Goal: Information Seeking & Learning: Learn about a topic

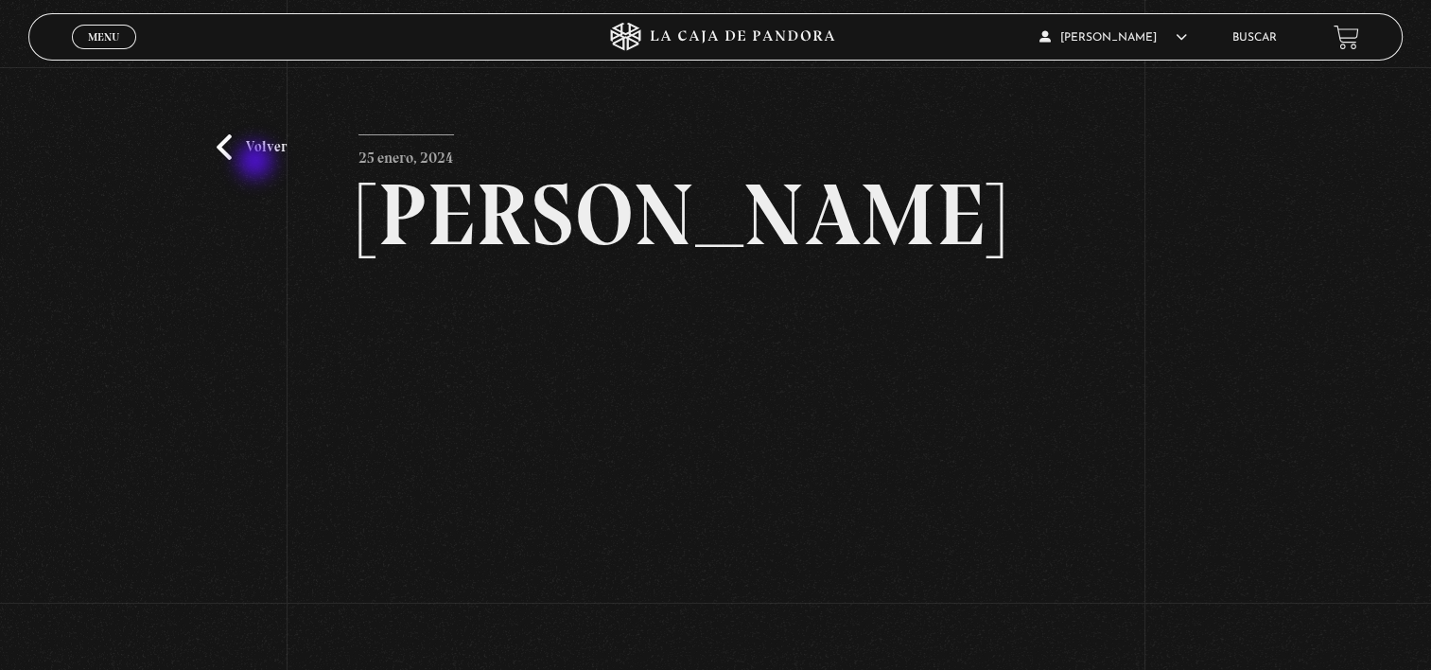
click at [257, 160] on div "Volver 25 enero, 2024 Jeffrey Epstein WhatsApp Twitter Messenger Email" at bounding box center [715, 421] width 1431 height 709
click at [256, 146] on link "Volver" at bounding box center [252, 147] width 70 height 26
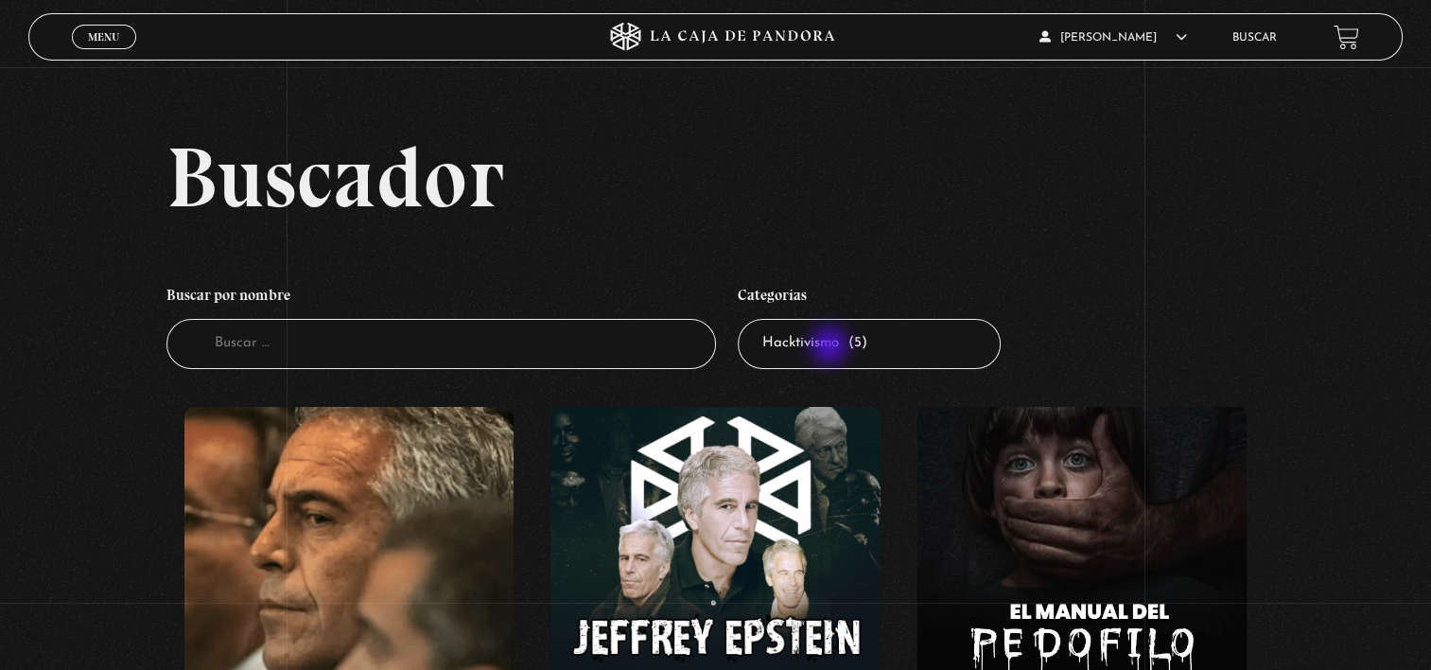
click at [832, 347] on select "Todas las categorías 11:11 Humanitario (1) Amo los [DATE] (2) Análisis de serie…" at bounding box center [869, 344] width 263 height 50
select select "teorias-de-conspiracion"
click at [745, 319] on select "Todas las categorías 11:11 Humanitario (1) Amo los [DATE] (2) Análisis de serie…" at bounding box center [869, 344] width 263 height 50
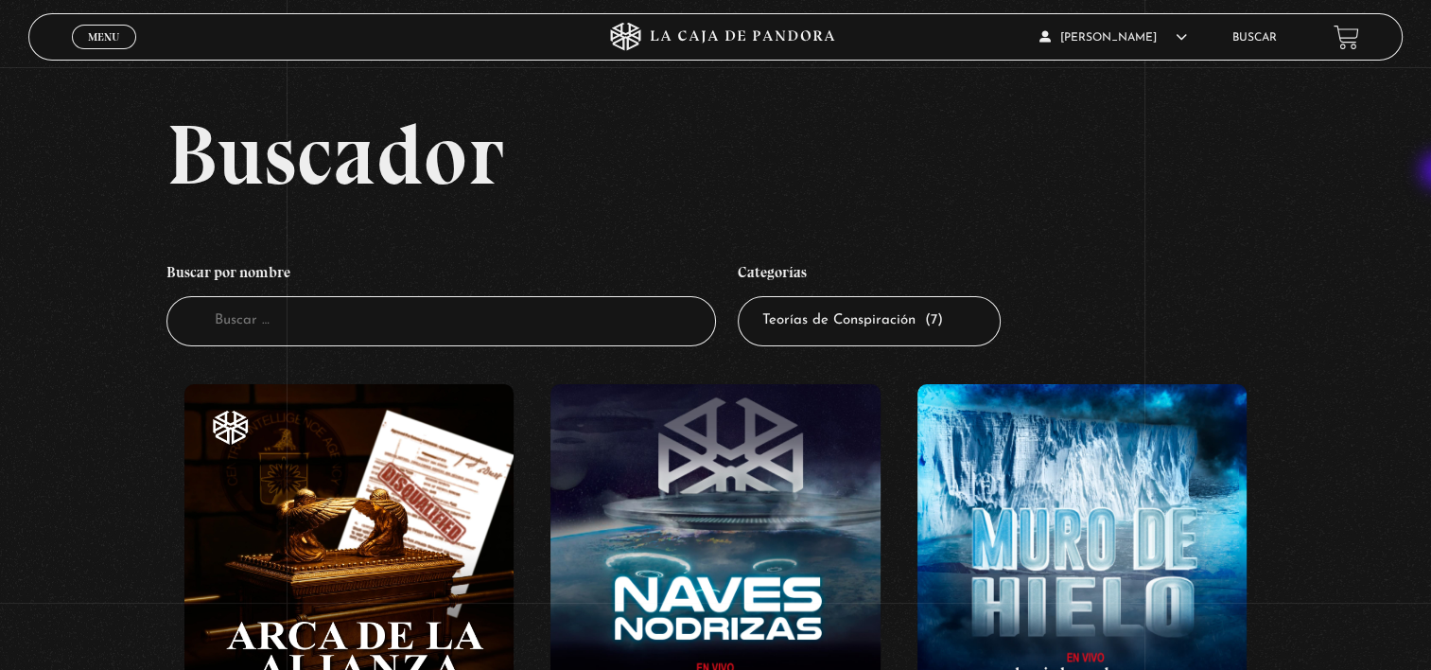
scroll to position [4, 0]
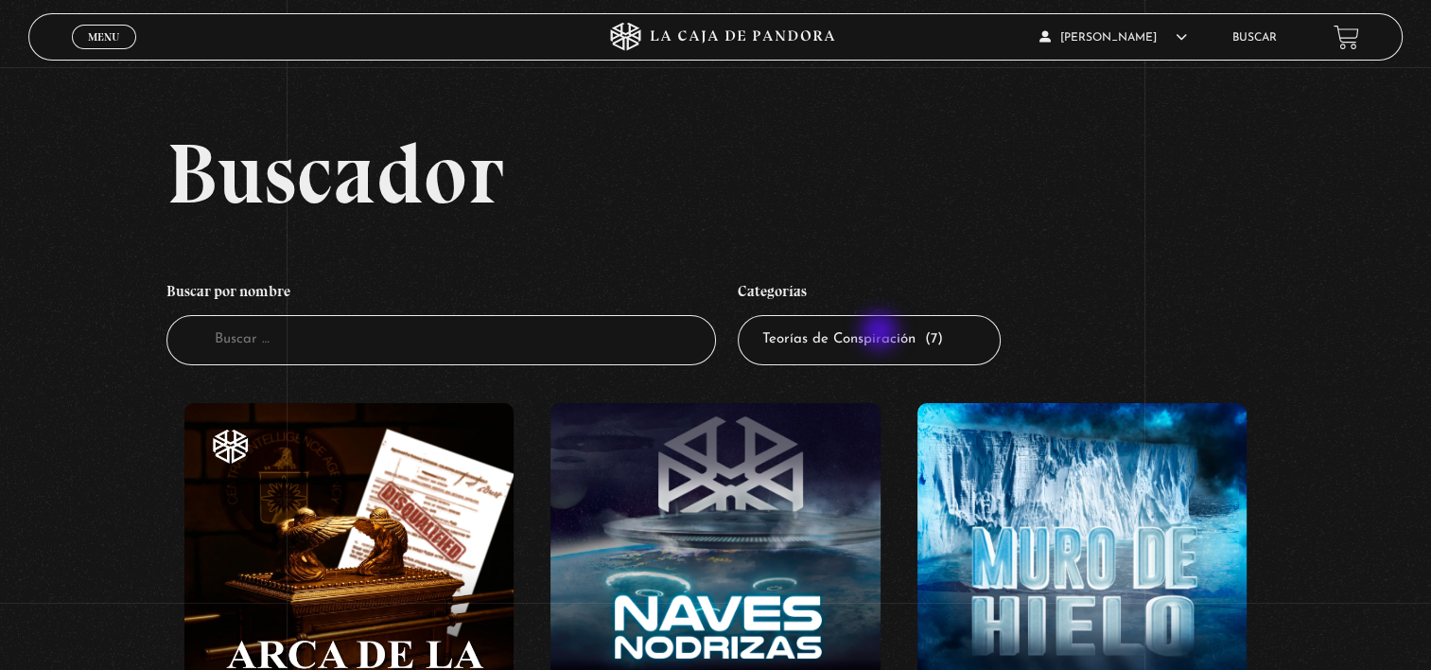
click at [882, 333] on select "Todas las categorías 11:11 Humanitario (1) Amo los [DATE] (2) Análisis de serie…" at bounding box center [869, 340] width 263 height 50
select select "pandora-tour"
click at [745, 315] on select "Todas las categorías 11:11 Humanitario (1) Amo los [DATE] (2) Análisis de serie…" at bounding box center [869, 340] width 263 height 50
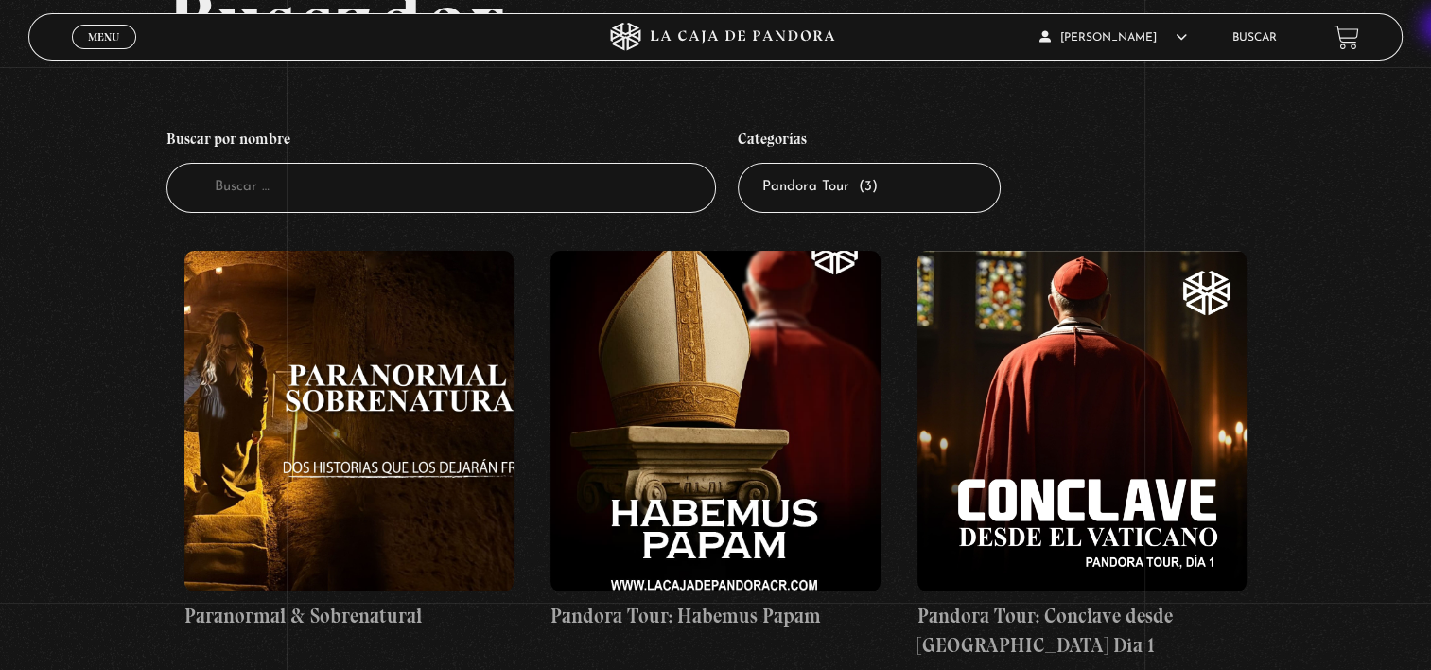
scroll to position [83, 0]
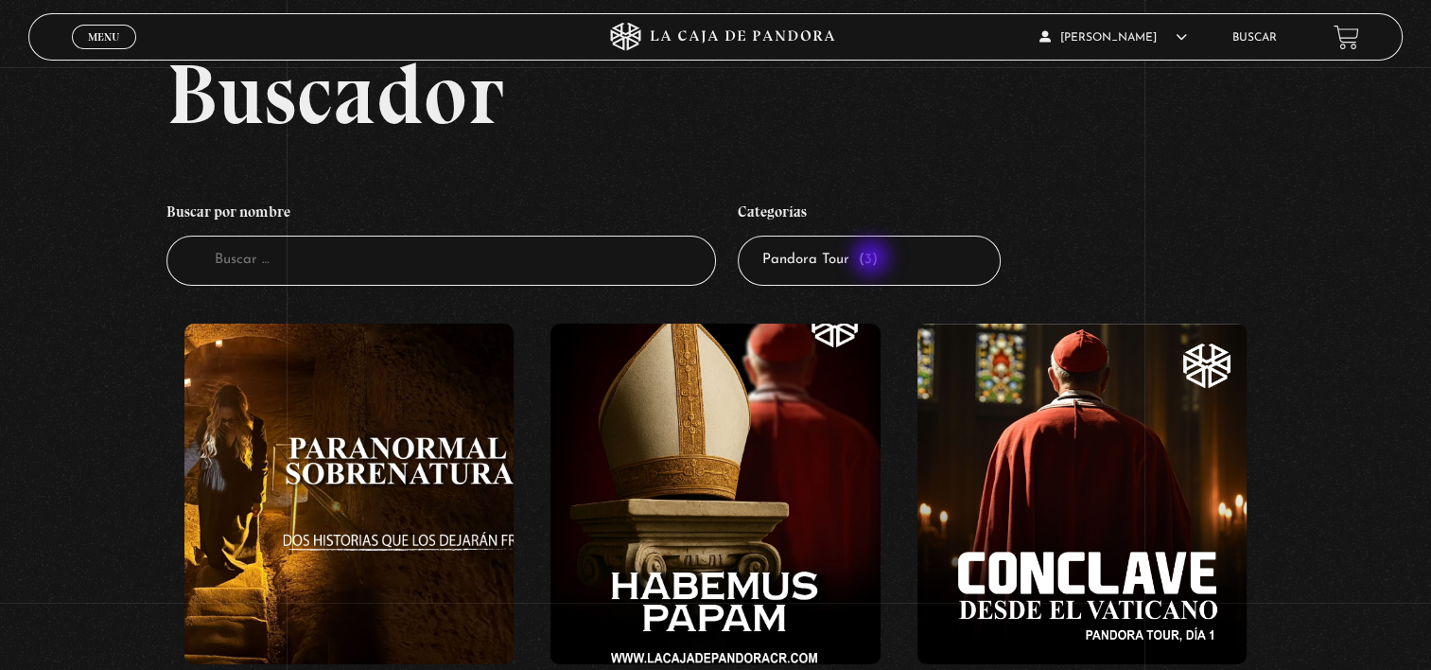
click at [873, 259] on select "Todas las categorías 11:11 Humanitario (1) Amo los Lunes (2) Análisis de series…" at bounding box center [869, 261] width 263 height 50
select select "mercado"
click at [745, 236] on select "Todas las categorías 11:11 Humanitario (1) Amo los Lunes (2) Análisis de series…" at bounding box center [869, 261] width 263 height 50
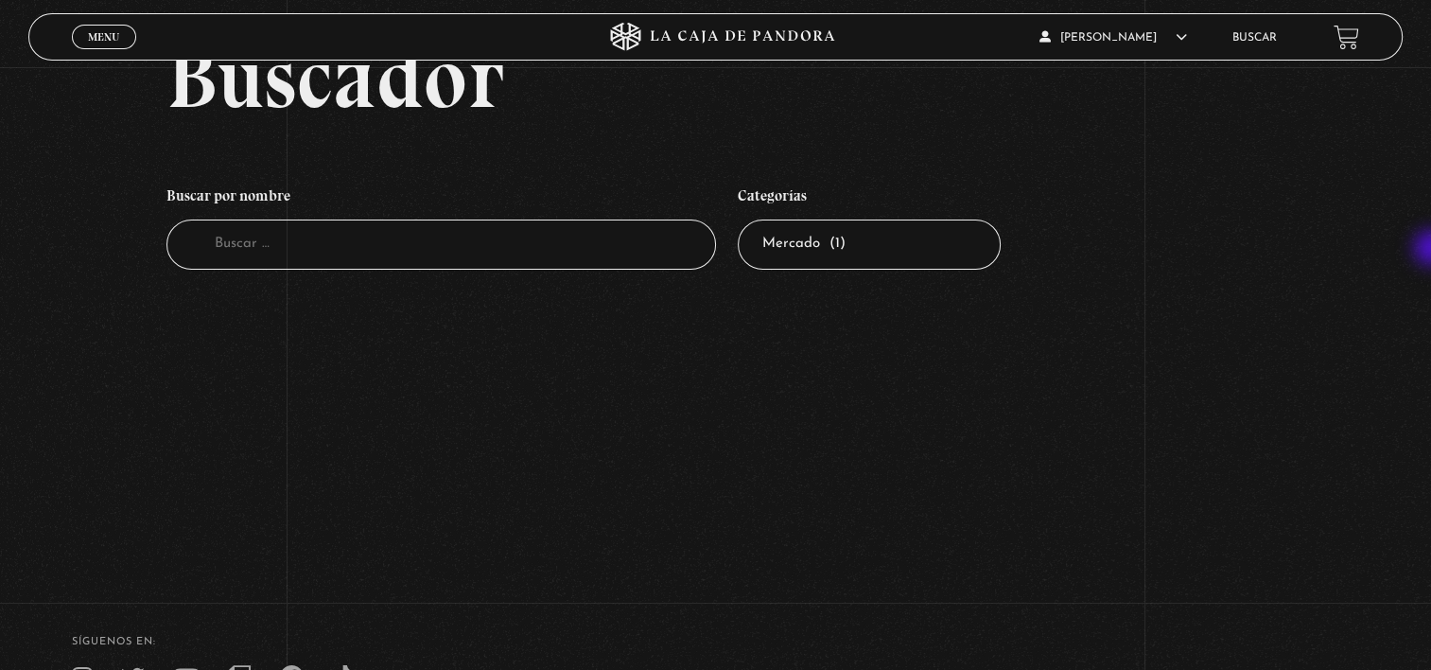
scroll to position [117, 0]
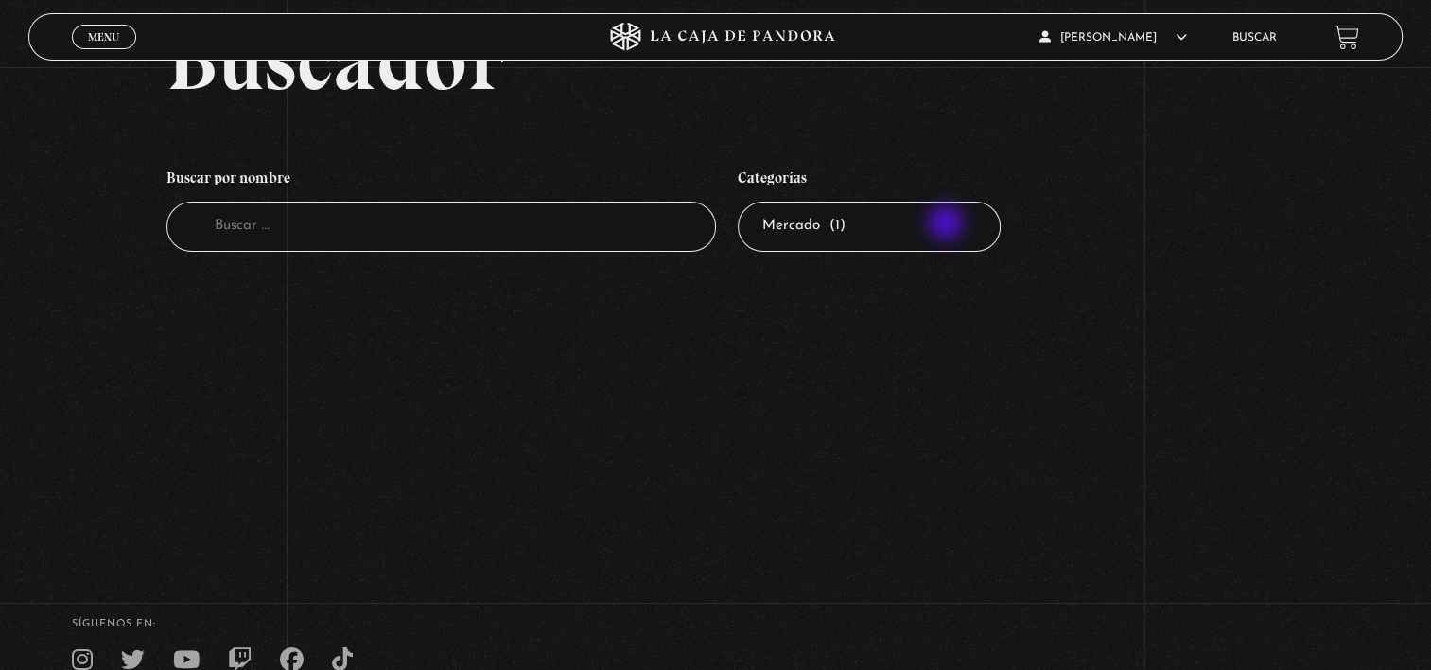
click at [950, 219] on select "Todas las categorías 11:11 Humanitario (1) Amo los Lunes (2) Análisis de series…" at bounding box center [869, 227] width 263 height 50
select select "centinelas"
click at [745, 202] on select "Todas las categorías 11:11 Humanitario (1) Amo los Lunes (2) Análisis de series…" at bounding box center [869, 227] width 263 height 50
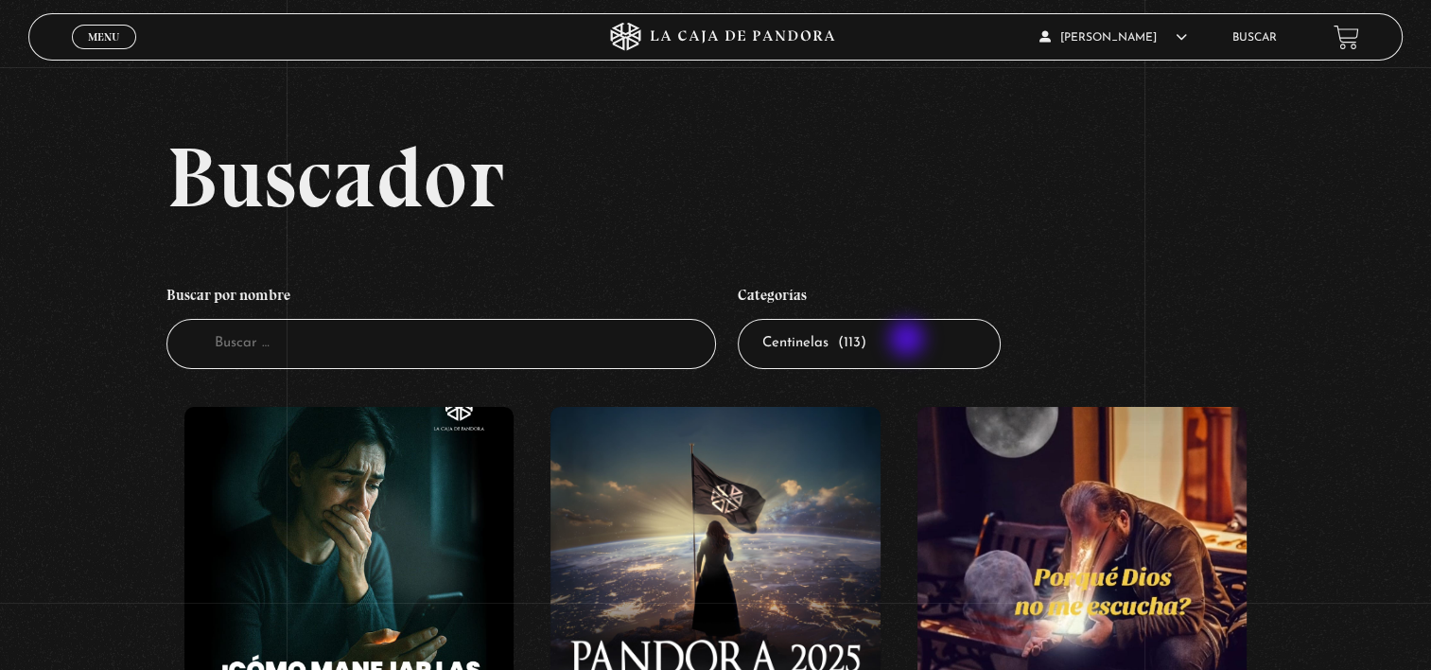
click at [909, 343] on select "Todas las categorías 11:11 Humanitario (1) Amo los Lunes (2) Análisis de series…" at bounding box center [869, 344] width 263 height 50
select select "peligros-en-la-web"
click at [745, 319] on select "Todas las categorías 11:11 Humanitario (1) Amo los Lunes (2) Análisis de series…" at bounding box center [869, 344] width 263 height 50
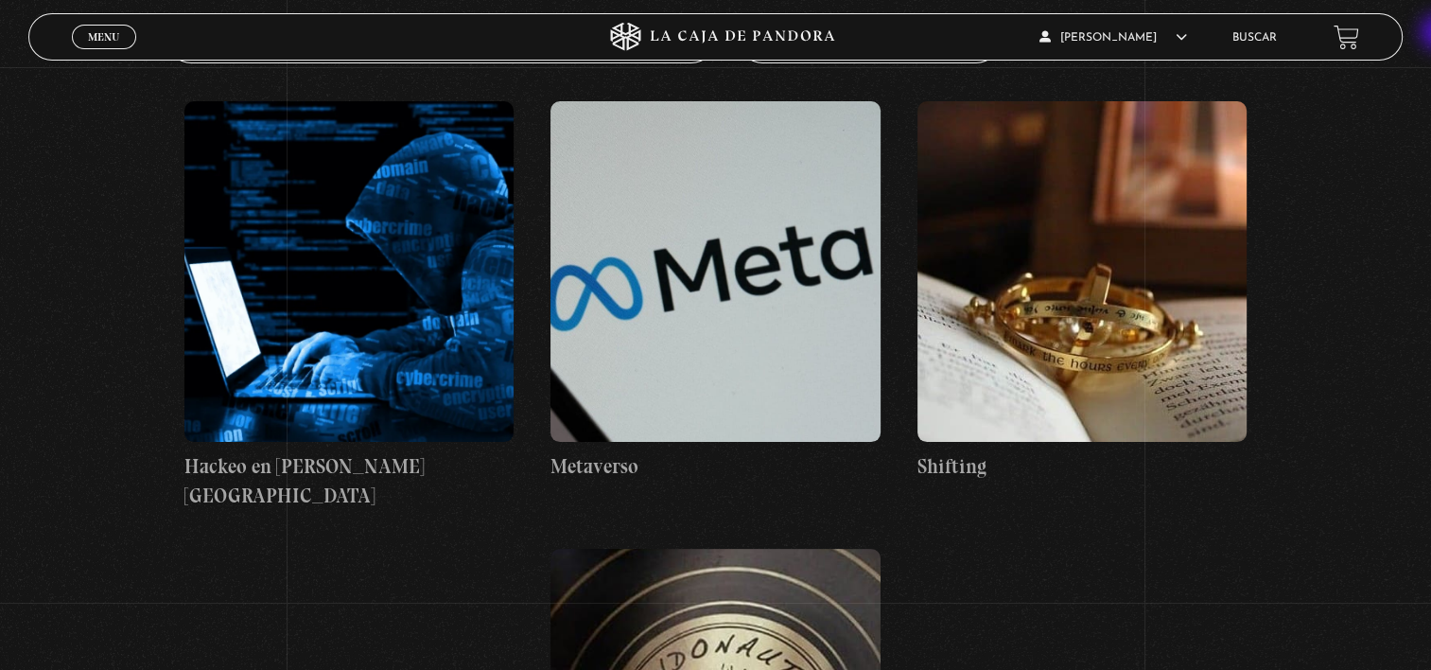
scroll to position [302, 0]
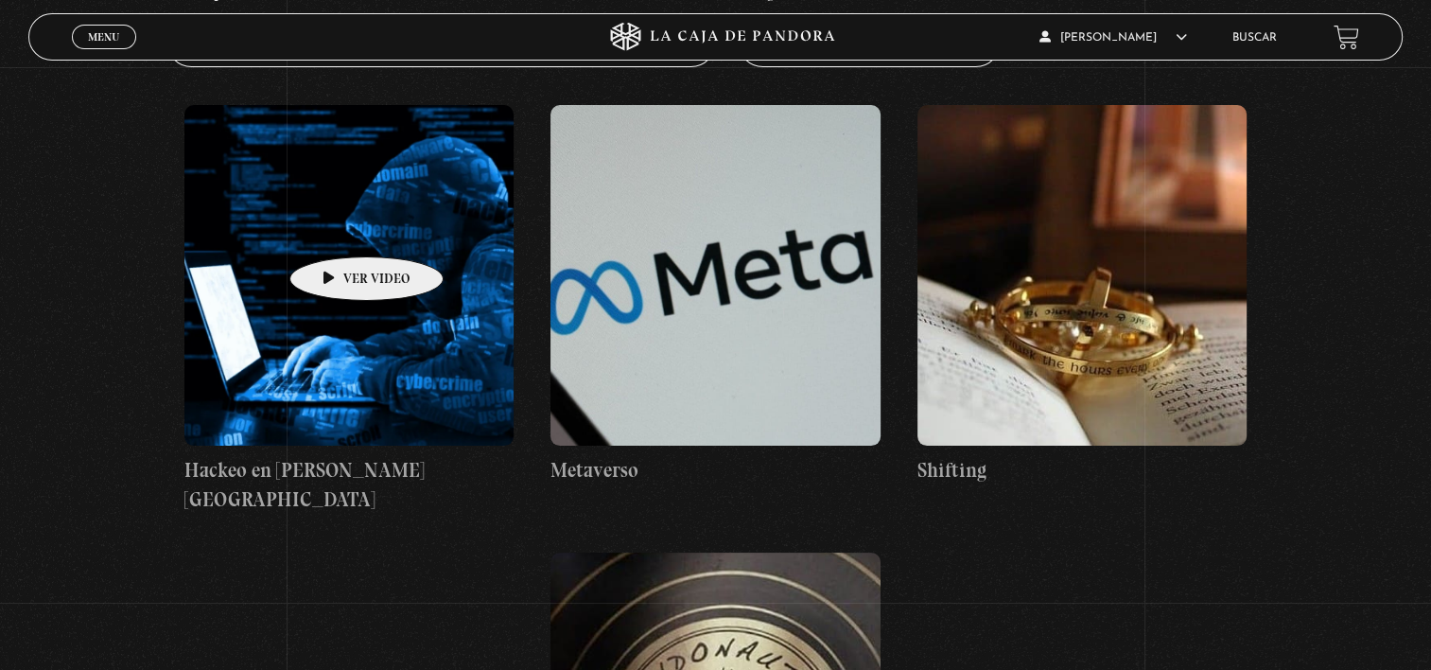
click at [337, 228] on figure at bounding box center [349, 275] width 330 height 341
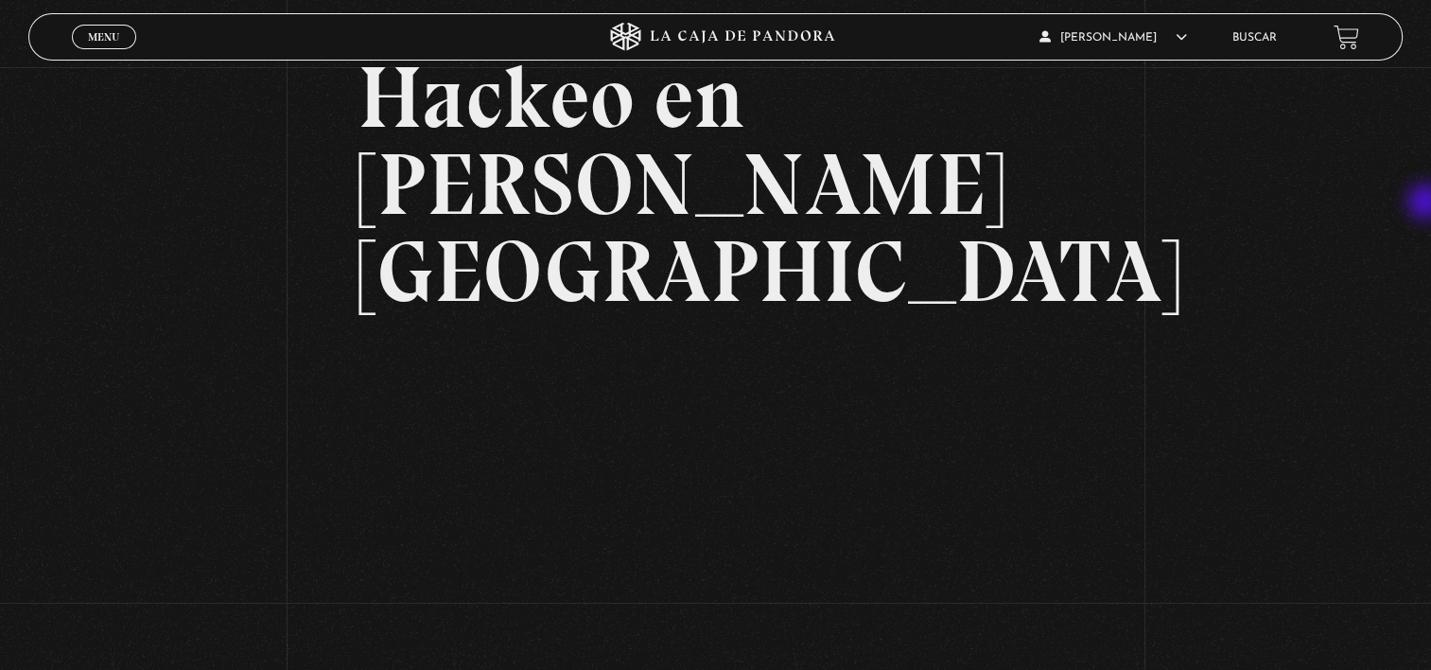
scroll to position [125, 0]
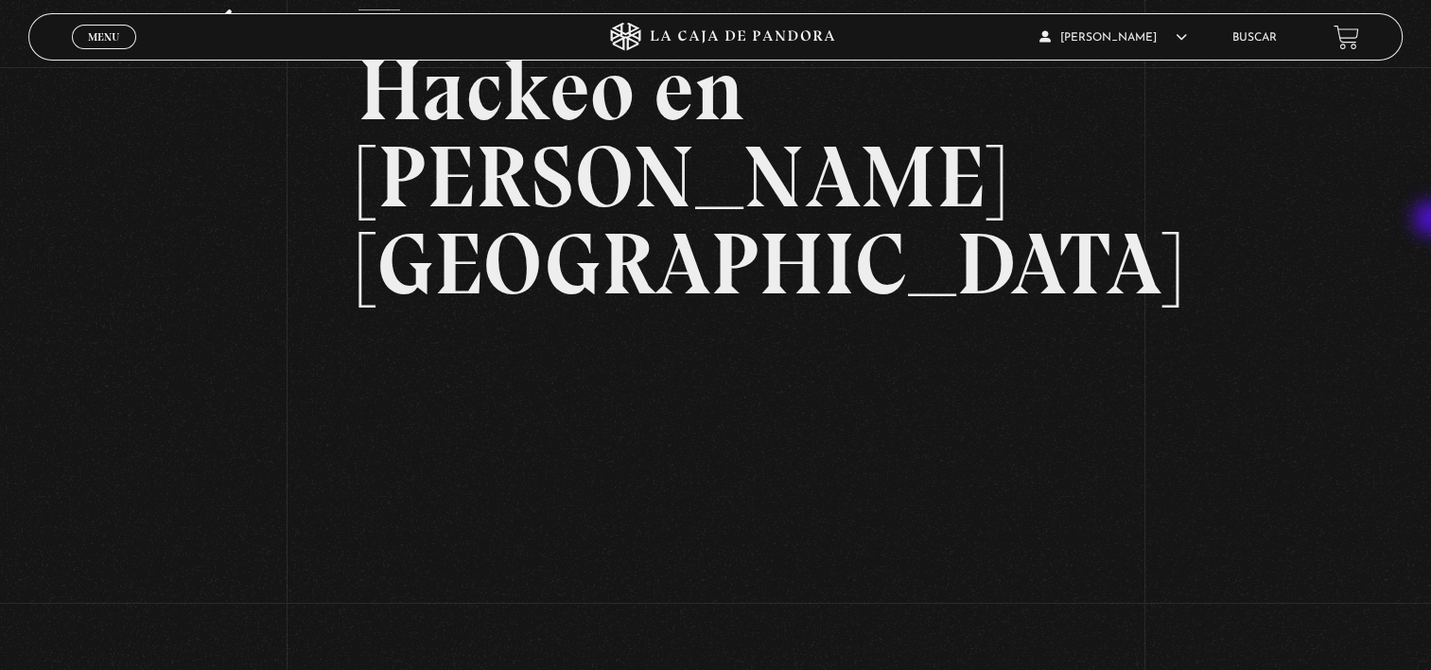
drag, startPoint x: 1428, startPoint y: 241, endPoint x: 1433, endPoint y: 220, distance: 21.6
click at [1431, 220] on html "ingresar al sitio Ver Video Más Información Solicitar Por favor coloque su disp…" at bounding box center [715, 494] width 1431 height 1239
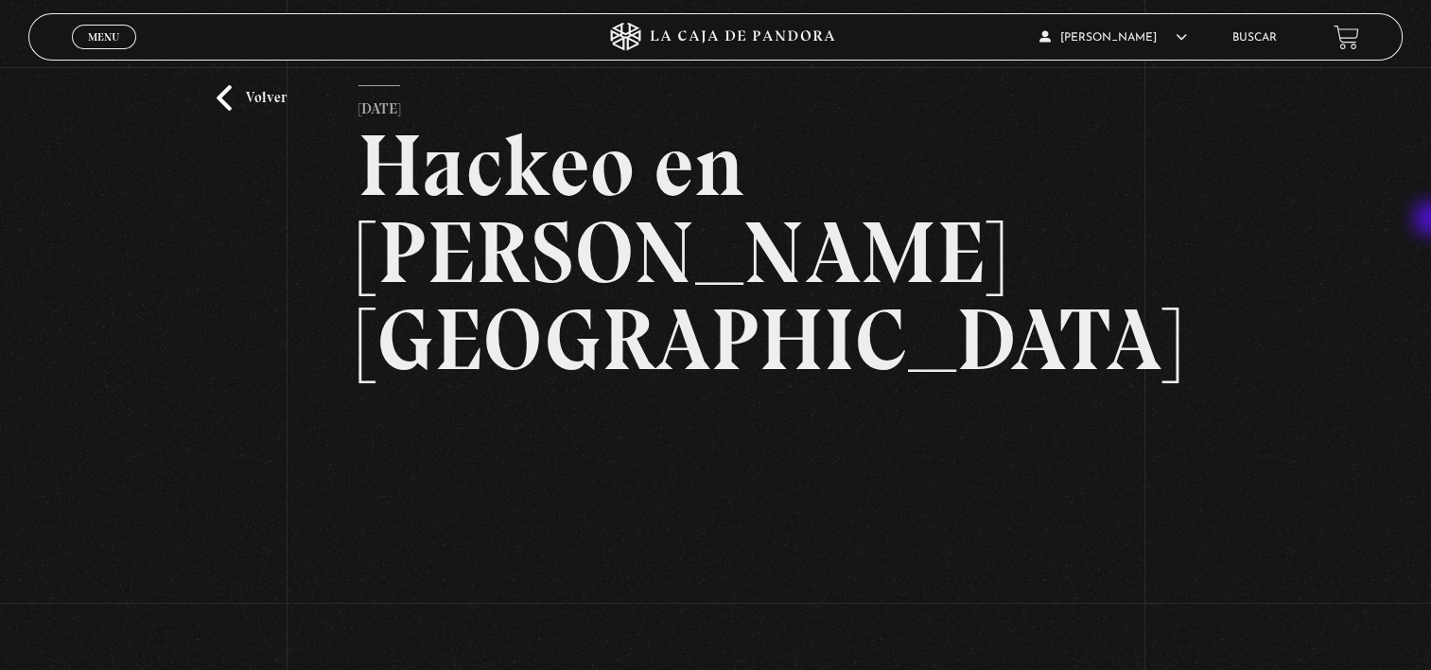
scroll to position [0, 0]
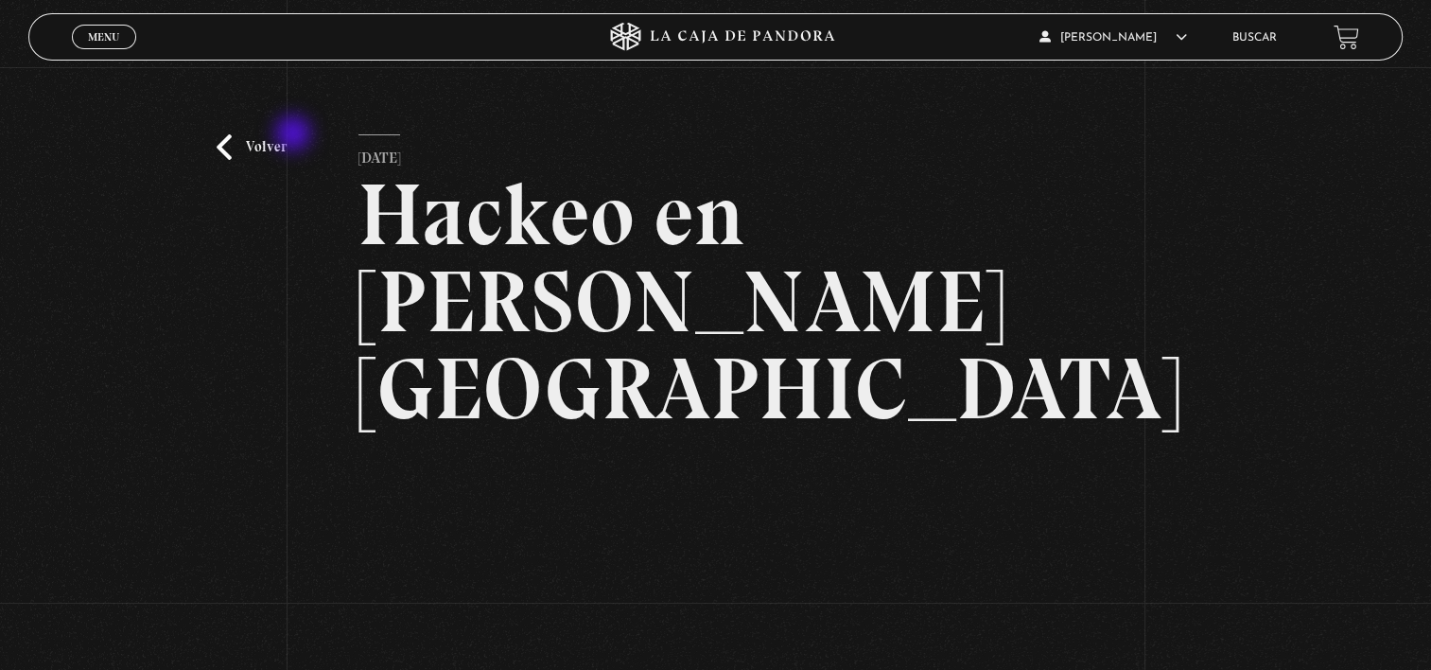
click at [293, 135] on div "Volver [DATE] [GEOGRAPHIC_DATA] en [PERSON_NAME][GEOGRAPHIC_DATA] WhatsApp Twit…" at bounding box center [715, 508] width 1431 height 883
click at [254, 158] on link "Volver" at bounding box center [252, 147] width 70 height 26
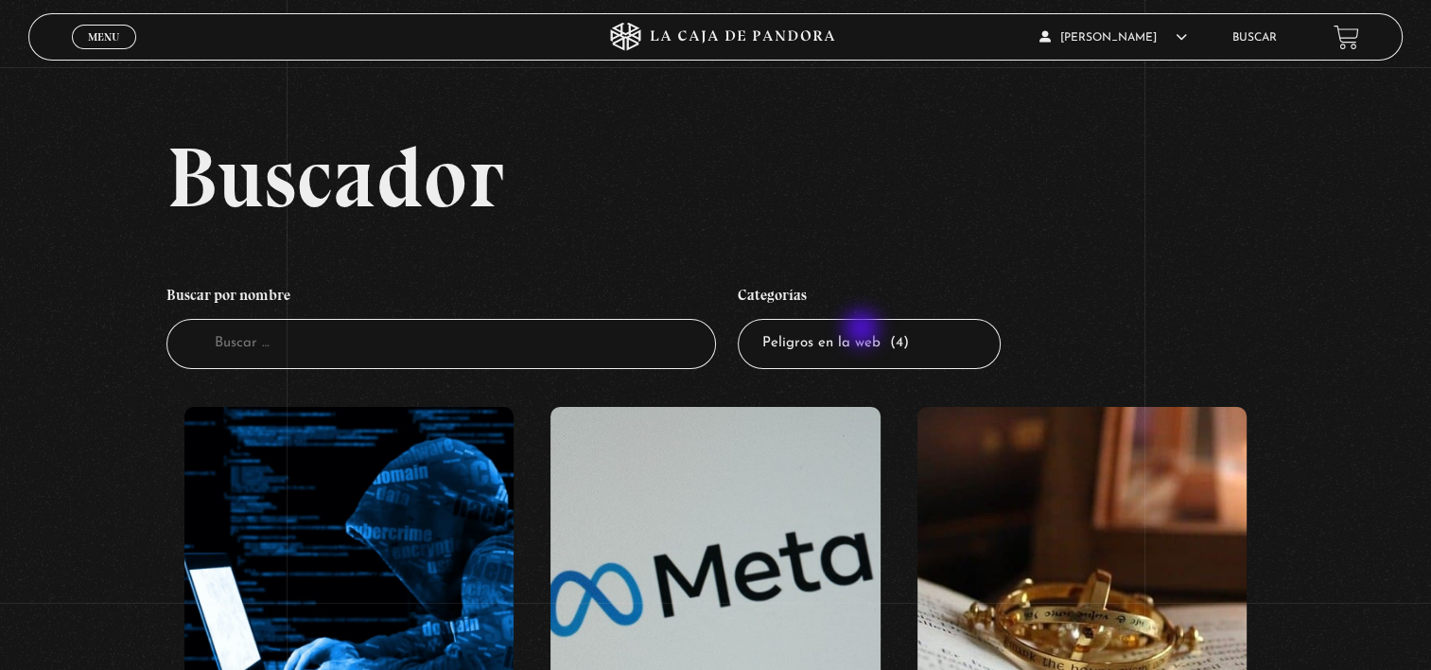
click at [864, 330] on select "Todas las categorías 11:11 Humanitario (1) Amo los [DATE] (2) Análisis de serie…" at bounding box center [869, 344] width 263 height 50
select select "asesinos-seriales"
click at [745, 319] on select "Todas las categorías 11:11 Humanitario (1) Amo los Lunes (2) Análisis de series…" at bounding box center [869, 344] width 263 height 50
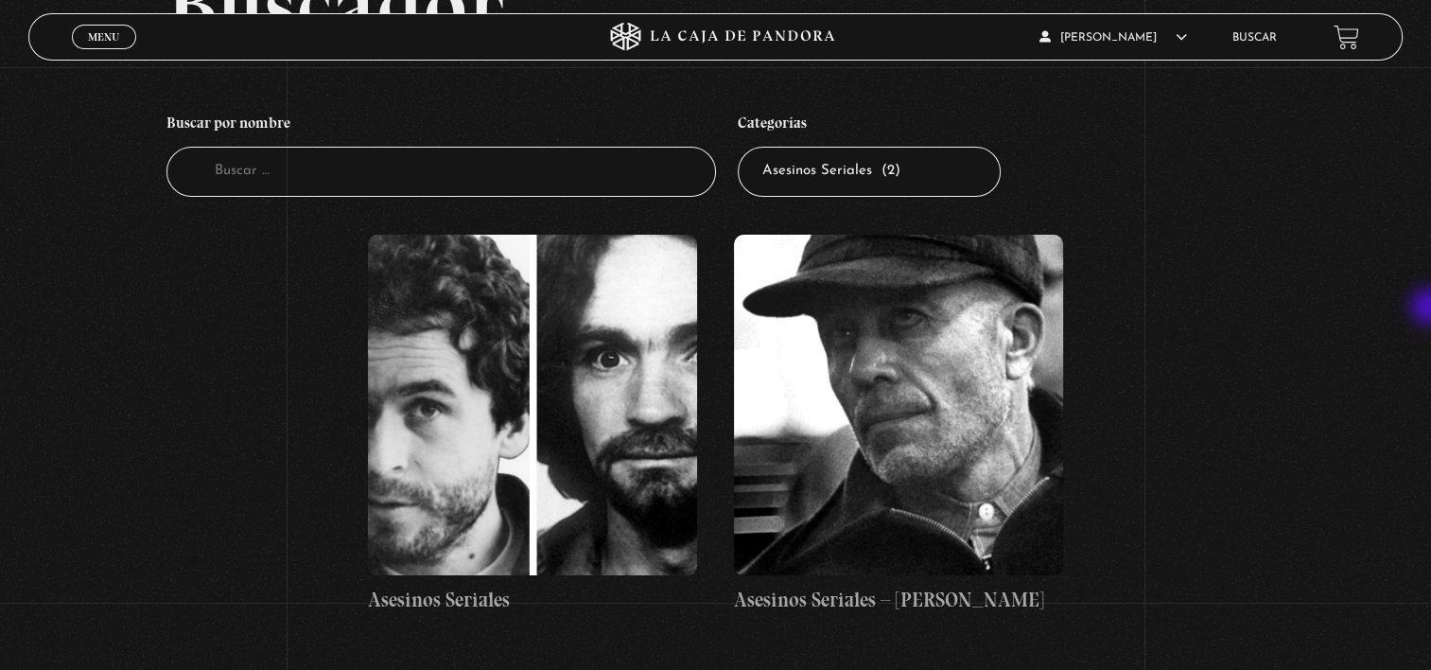
scroll to position [173, 0]
click at [885, 178] on select "Todas las categorías 11:11 Humanitario (1) Amo los Lunes (2) Análisis de series…" at bounding box center [869, 171] width 263 height 50
select select "vamos-a-leer-el-viernes"
click at [745, 146] on select "Todas las categorías 11:11 Humanitario (1) Amo los Lunes (2) Análisis de series…" at bounding box center [869, 171] width 263 height 50
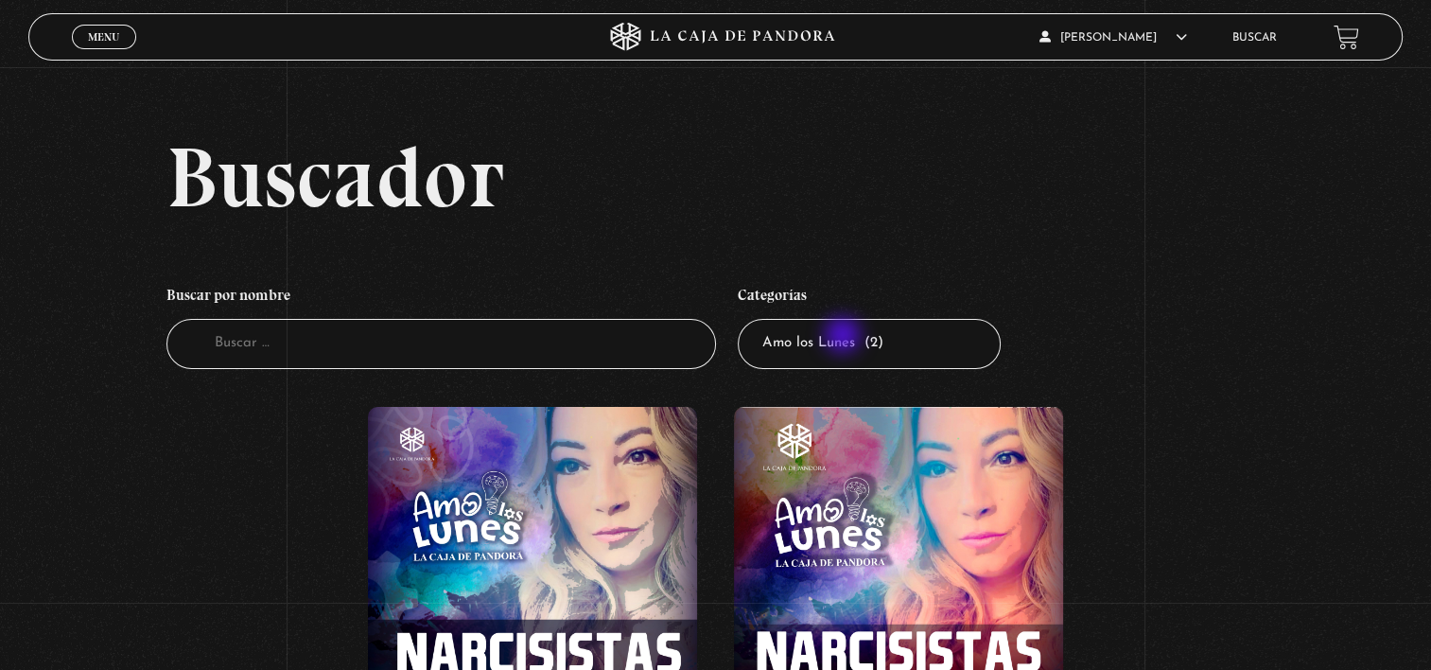
click at [845, 337] on select "Todas las categorías 11:11 Humanitario (1) Amo los [DATE] (2) Análisis de serie…" at bounding box center [869, 344] width 263 height 50
select select "teorias-de-conspiracion"
click at [745, 319] on select "Todas las categorías 11:11 Humanitario (1) Amo los [DATE] (2) Análisis de serie…" at bounding box center [869, 344] width 263 height 50
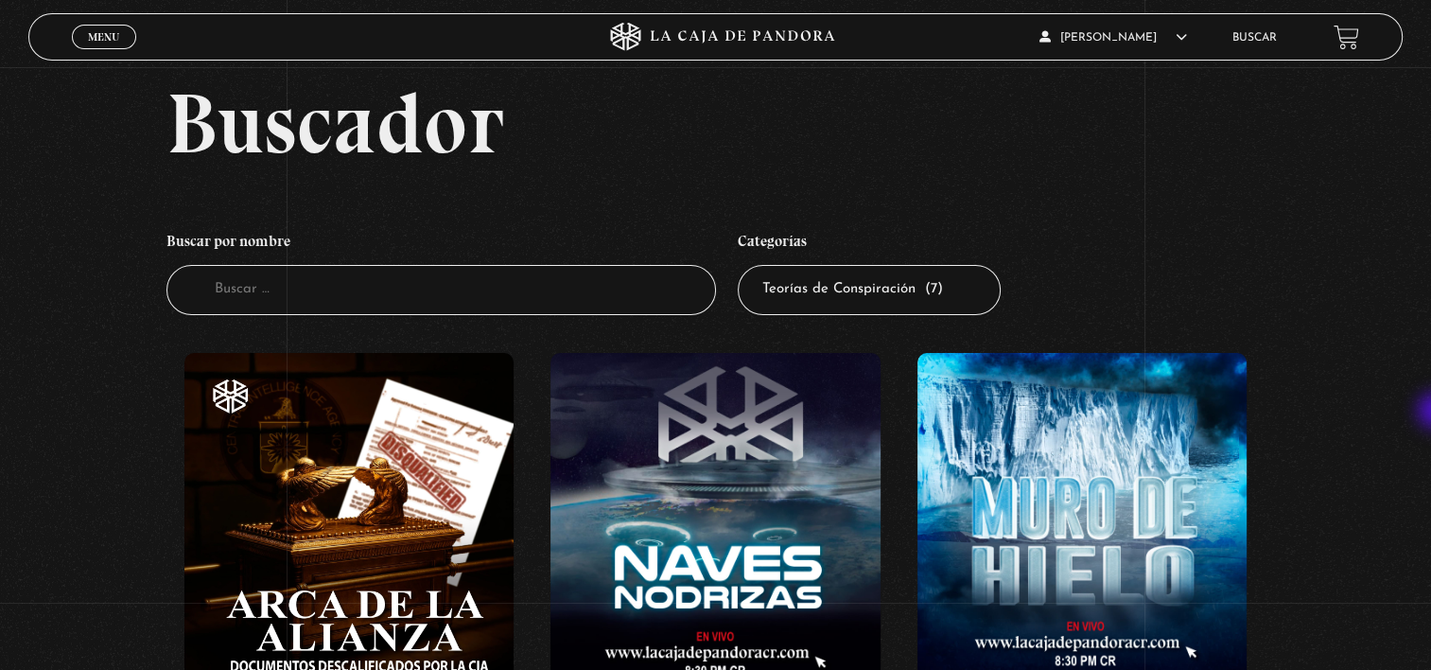
scroll to position [57, 0]
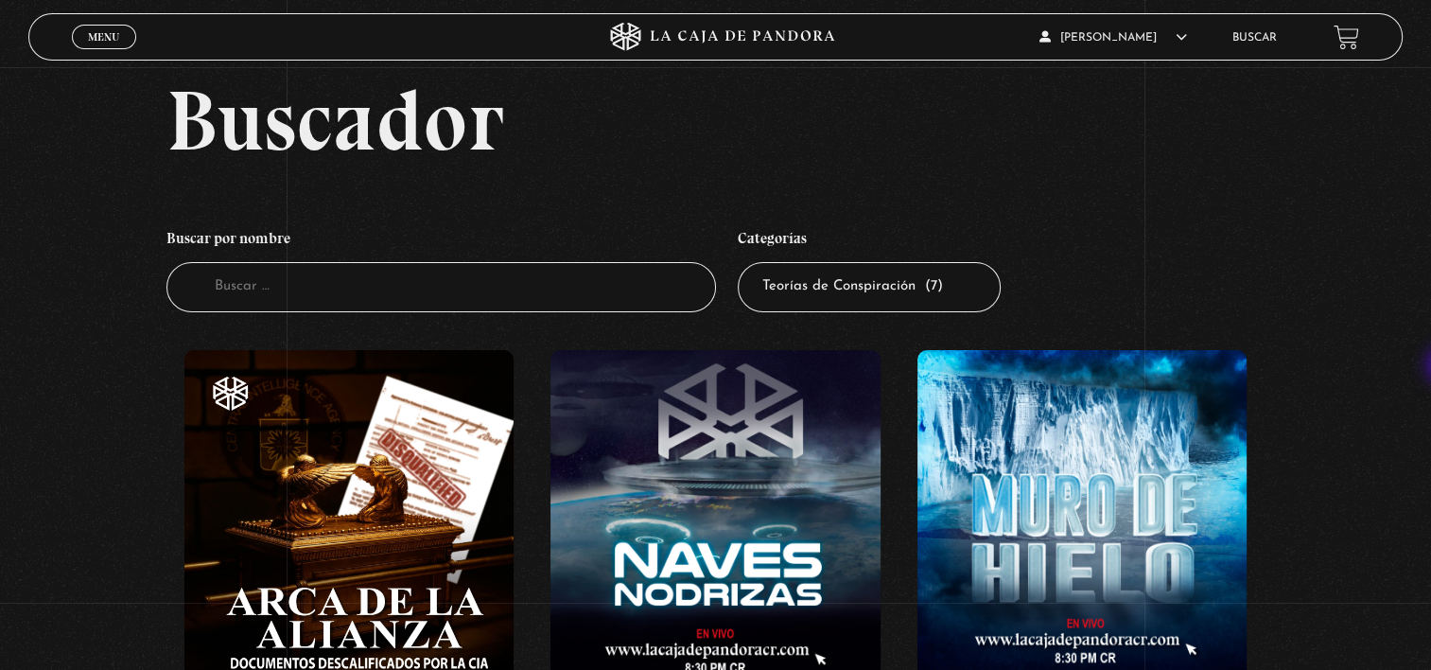
drag, startPoint x: 1428, startPoint y: 245, endPoint x: 1445, endPoint y: 367, distance: 123.2
drag, startPoint x: 1429, startPoint y: 254, endPoint x: 1434, endPoint y: 325, distance: 72.1
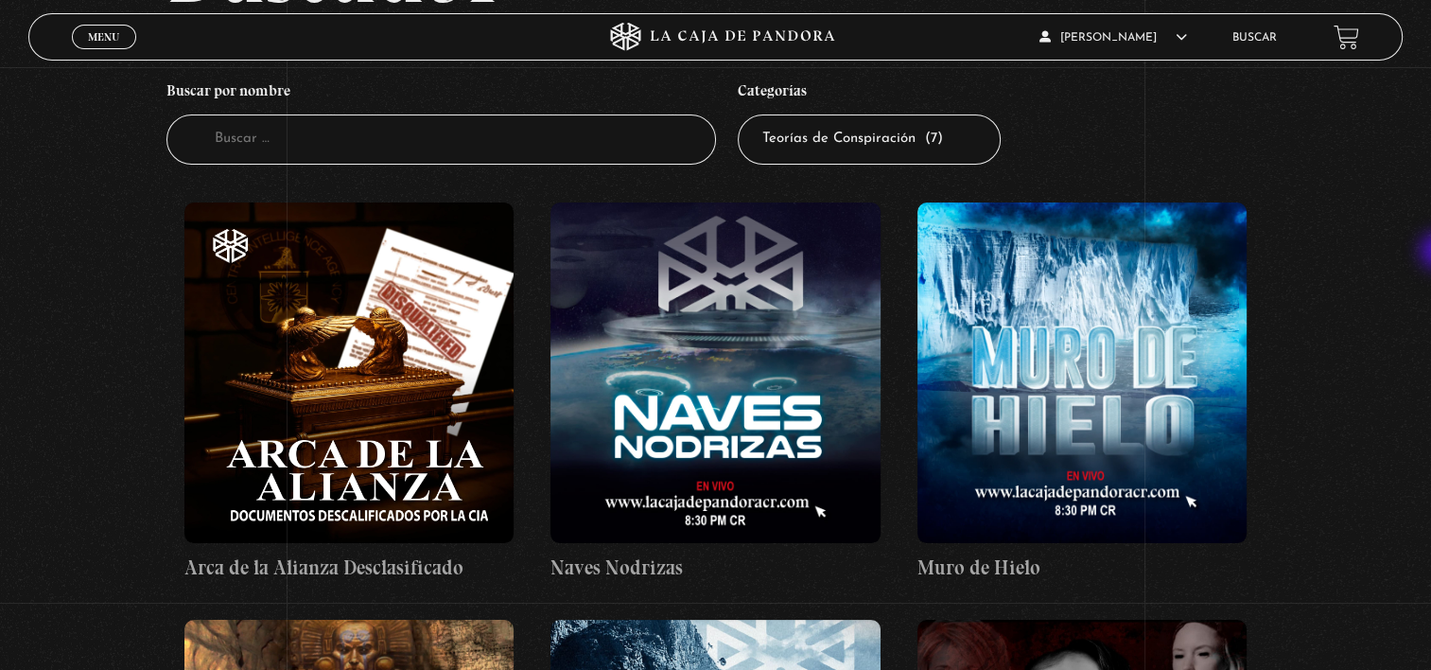
scroll to position [212, 0]
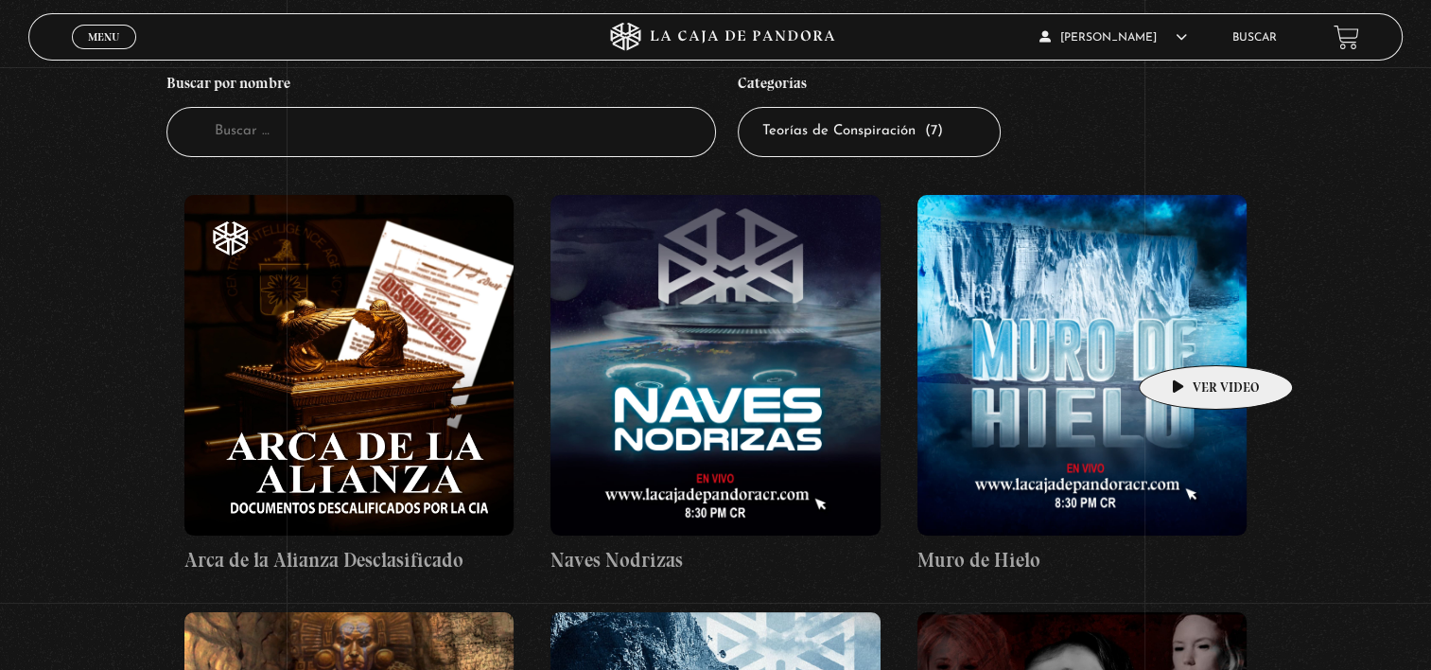
click at [1186, 337] on figure at bounding box center [1083, 365] width 330 height 341
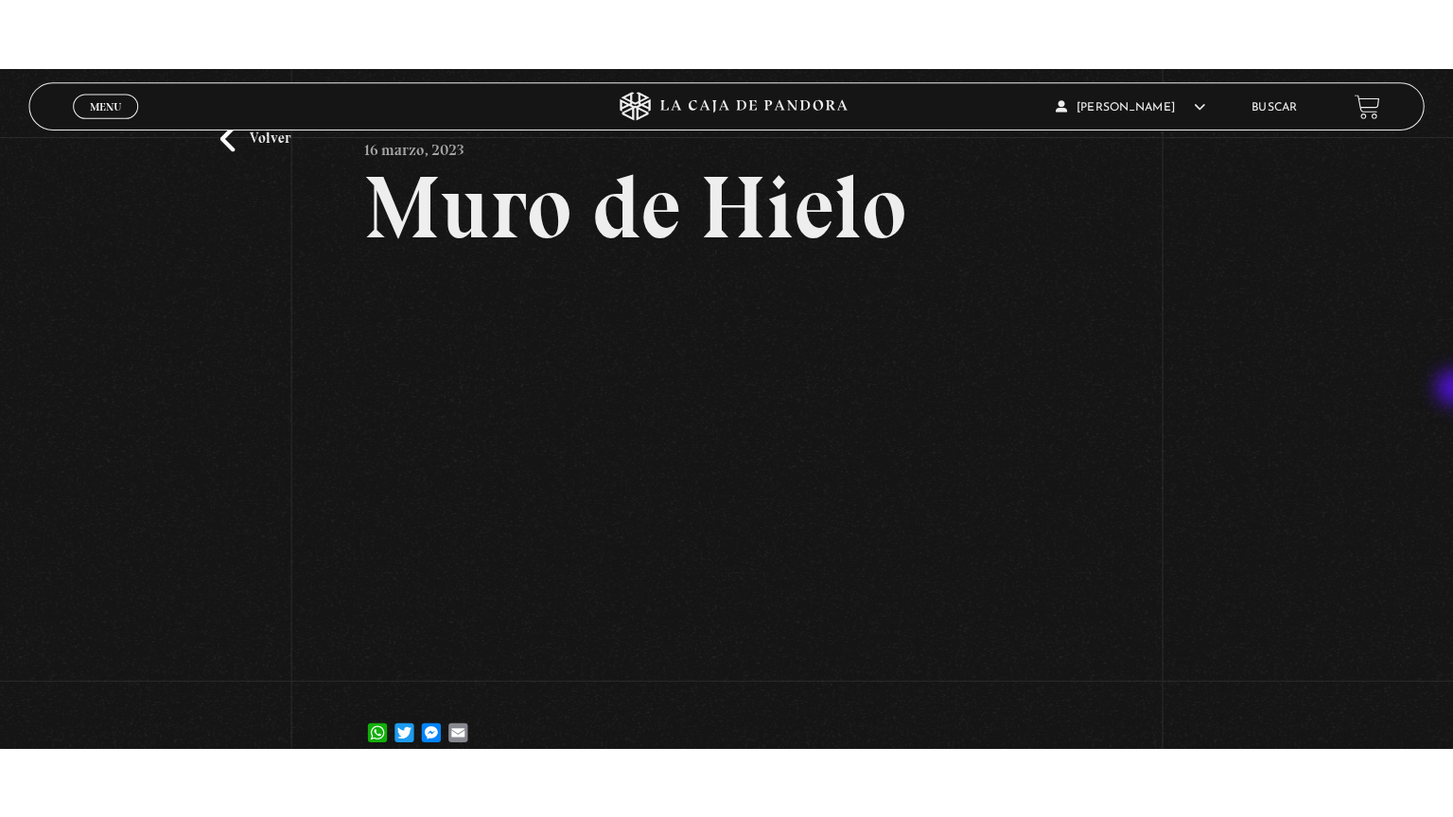
scroll to position [85, 0]
